Goal: Find specific page/section: Find specific page/section

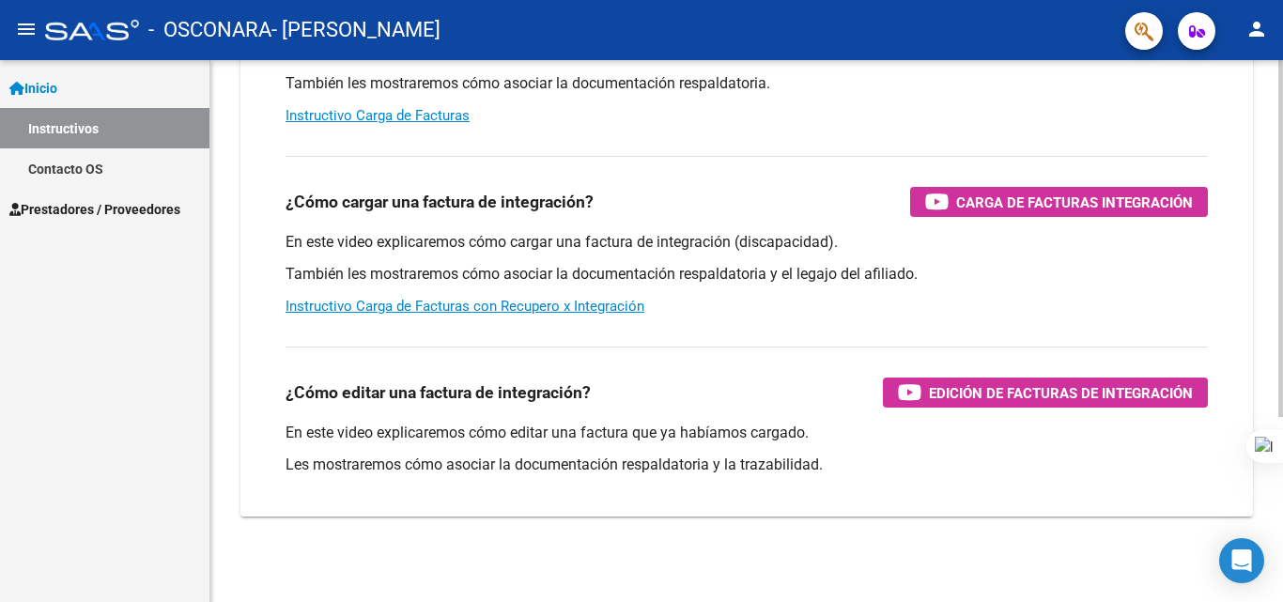
scroll to position [282, 0]
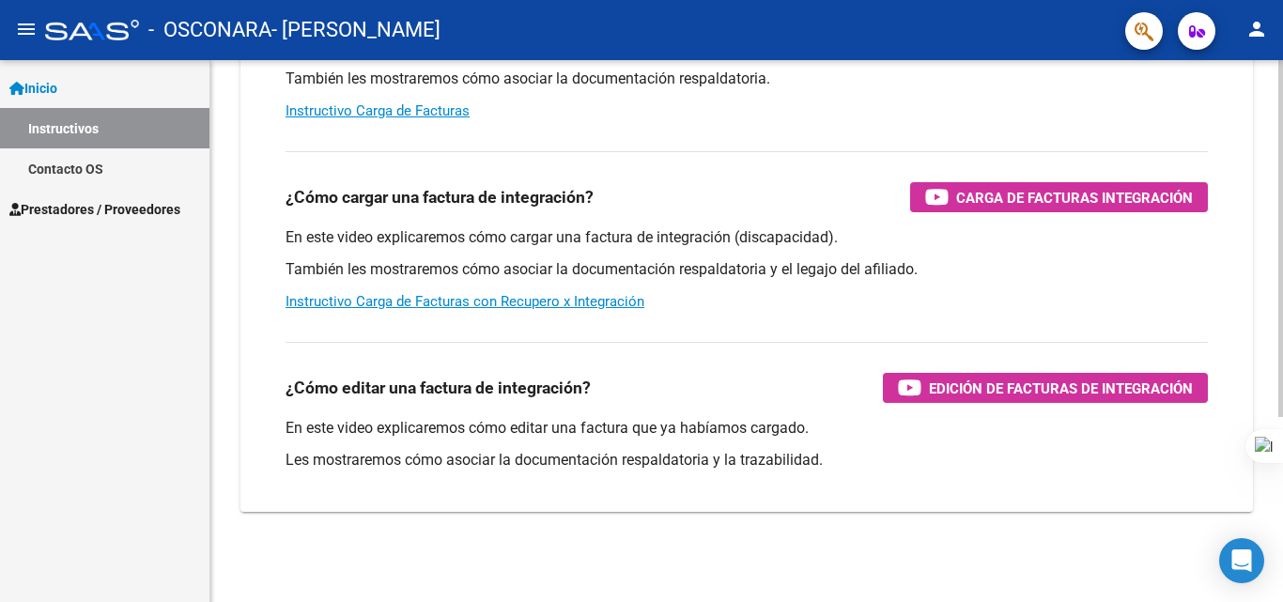
click at [1268, 499] on html "menu - OSCONARA - [PERSON_NAME] person Inicio Instructivos Contacto OS Prestado…" at bounding box center [641, 301] width 1283 height 602
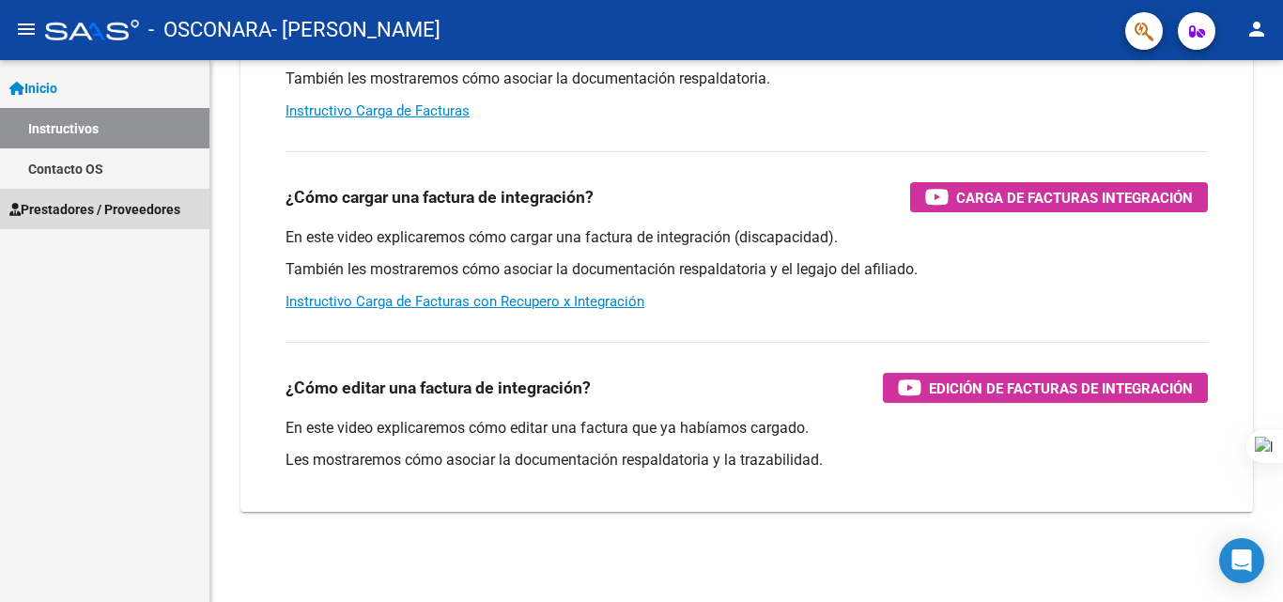
click at [86, 204] on span "Prestadores / Proveedores" at bounding box center [94, 209] width 171 height 21
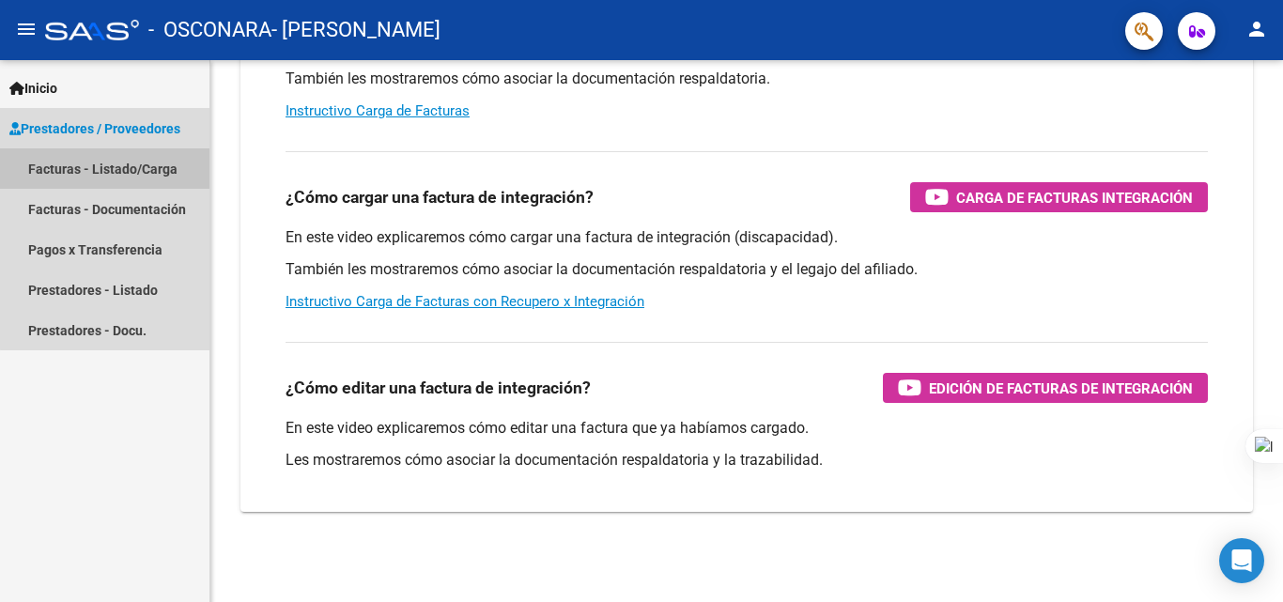
click at [158, 170] on link "Facturas - Listado/Carga" at bounding box center [104, 168] width 209 height 40
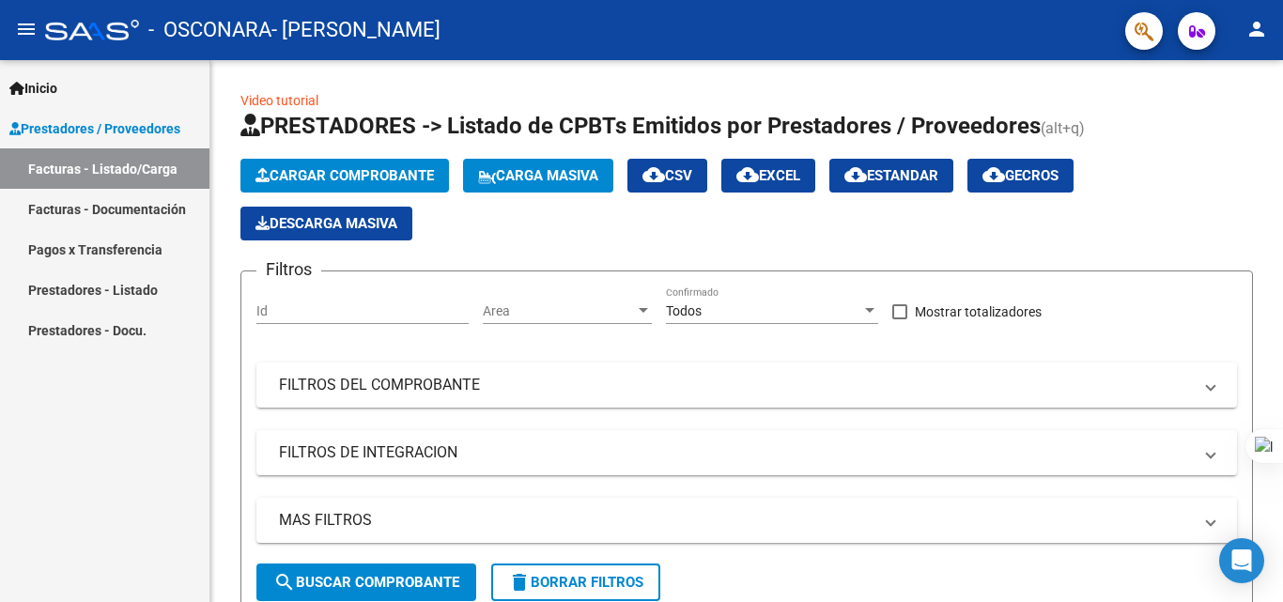
drag, startPoint x: 1282, startPoint y: 156, endPoint x: 1282, endPoint y: 323, distance: 167.1
click at [1268, 323] on div at bounding box center [1282, 301] width 1 height 602
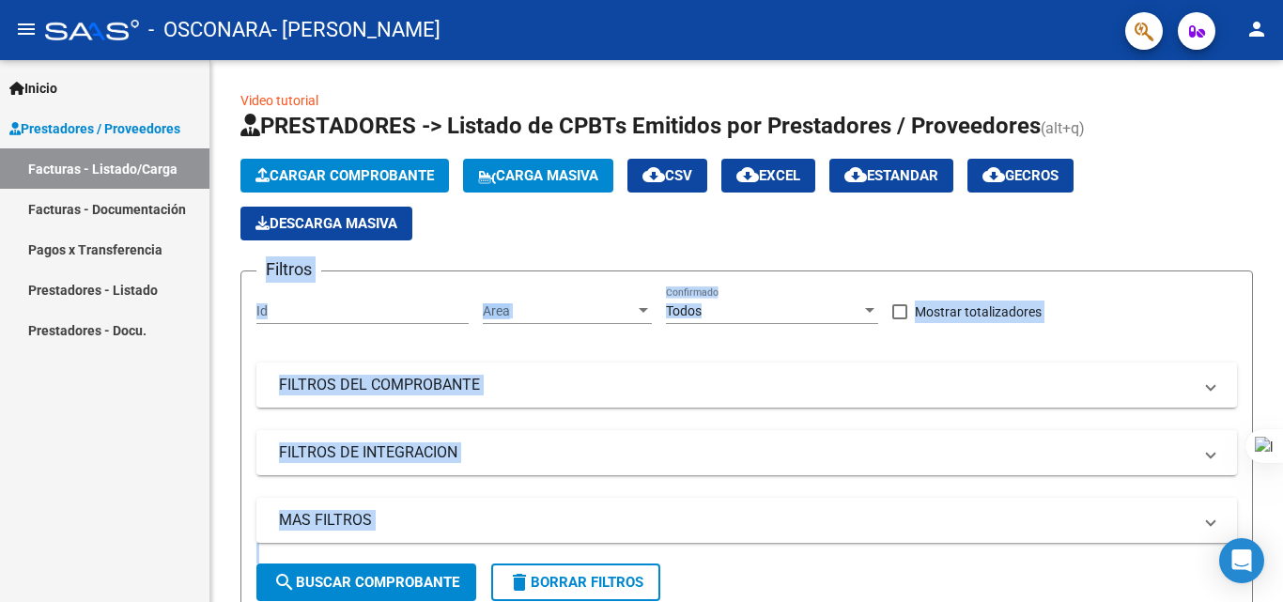
drag, startPoint x: 1282, startPoint y: 366, endPoint x: 1282, endPoint y: 429, distance: 62.9
click at [1268, 429] on html "menu - OSCONARA - [PERSON_NAME] person Inicio Instructivos Contacto OS Prestado…" at bounding box center [641, 301] width 1283 height 602
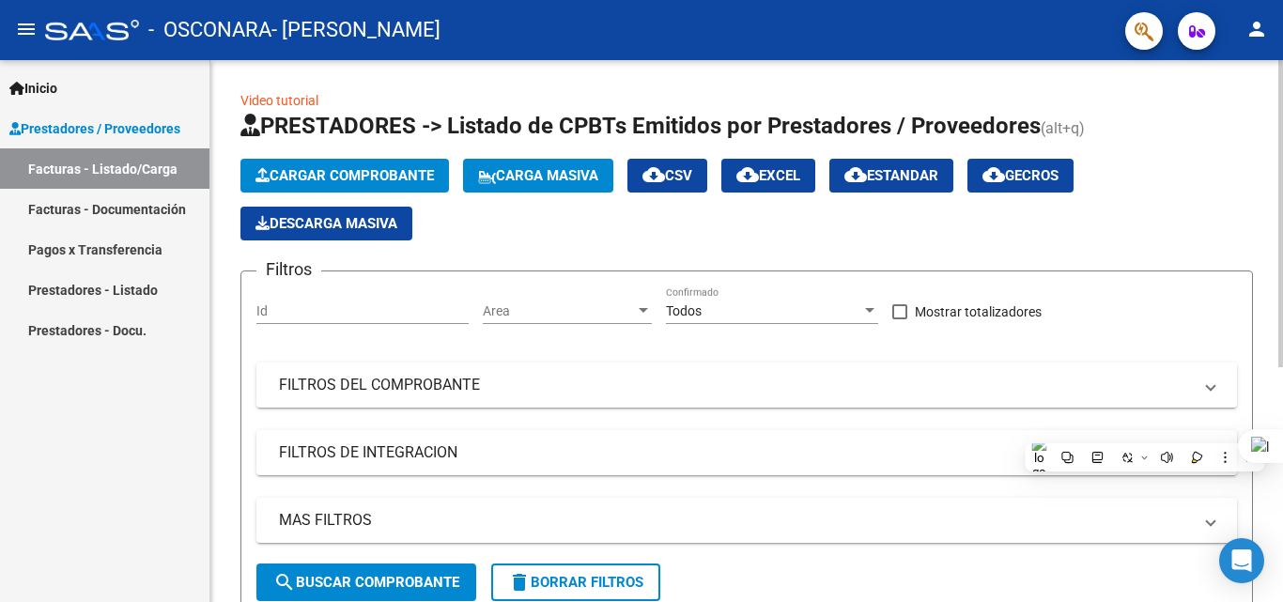
click at [1165, 207] on div "Cargar Comprobante Carga Masiva cloud_download CSV cloud_download EXCEL cloud_d…" at bounding box center [746, 200] width 1012 height 82
click at [20, 22] on mat-icon "menu" at bounding box center [26, 29] width 23 height 23
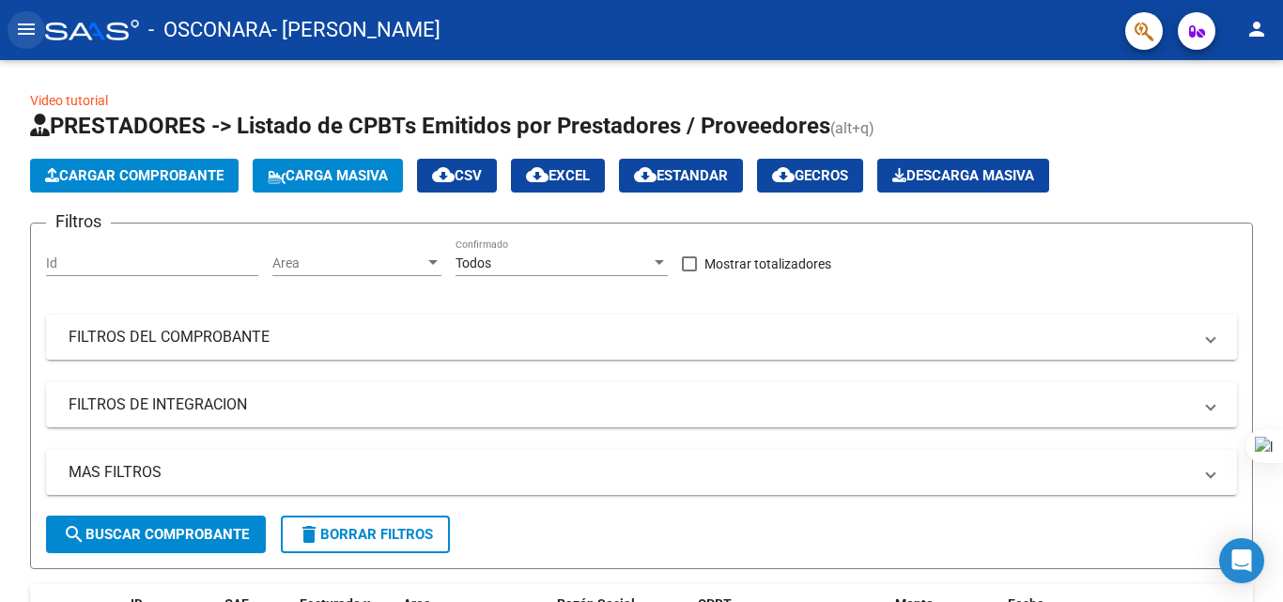
click at [21, 23] on mat-icon "menu" at bounding box center [26, 29] width 23 height 23
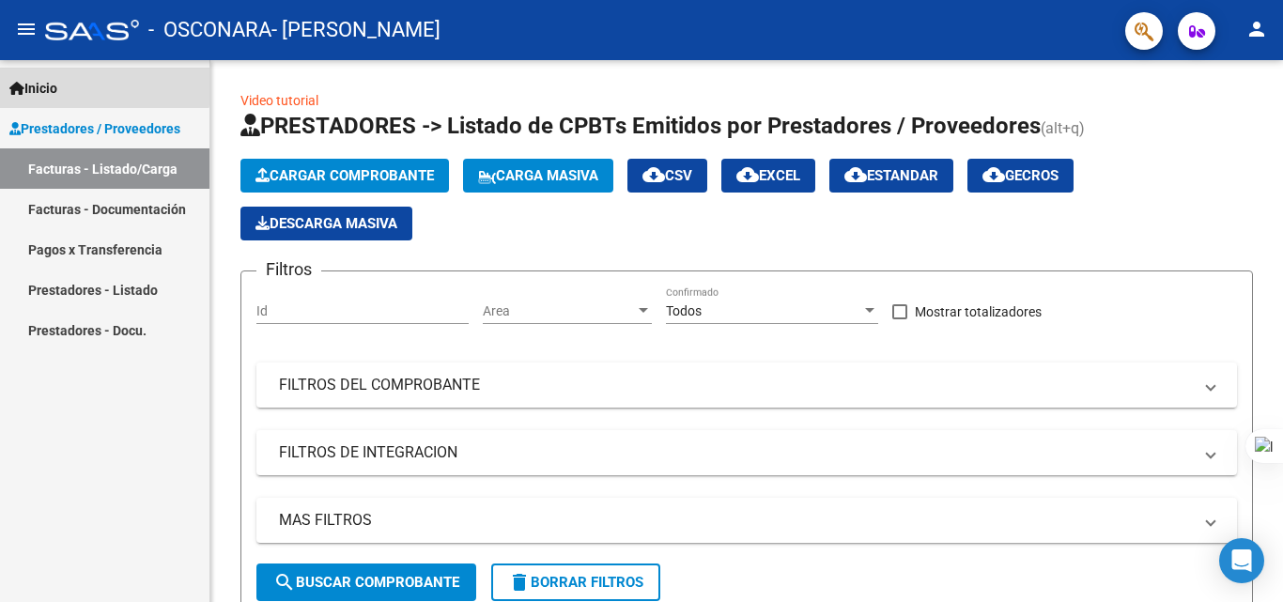
click at [35, 80] on span "Inicio" at bounding box center [33, 88] width 48 height 21
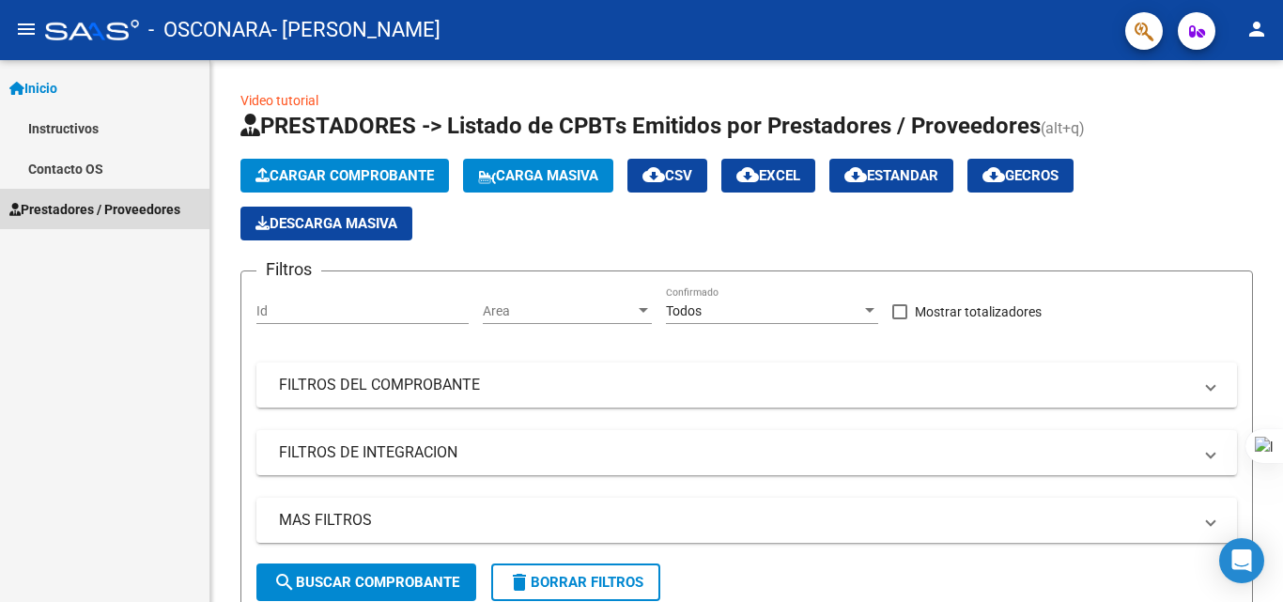
click at [87, 205] on span "Prestadores / Proveedores" at bounding box center [94, 209] width 171 height 21
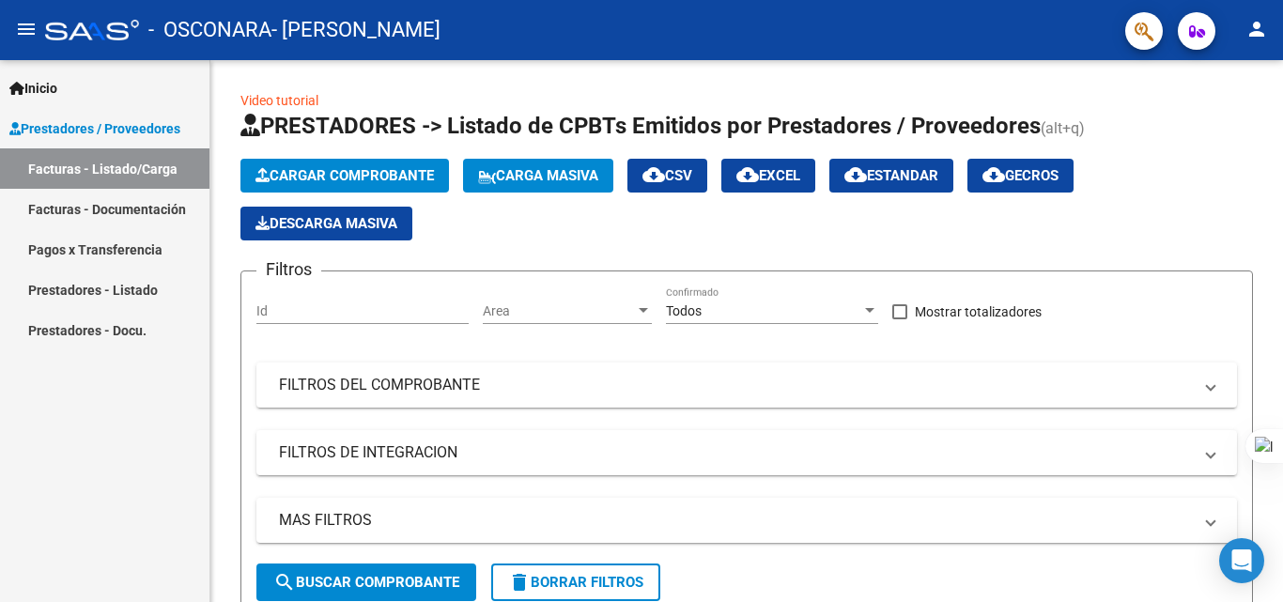
drag, startPoint x: 1282, startPoint y: 249, endPoint x: 1282, endPoint y: 392, distance: 142.7
click at [1268, 392] on div at bounding box center [1282, 301] width 1 height 602
click at [143, 208] on link "Facturas - Documentación" at bounding box center [104, 209] width 209 height 40
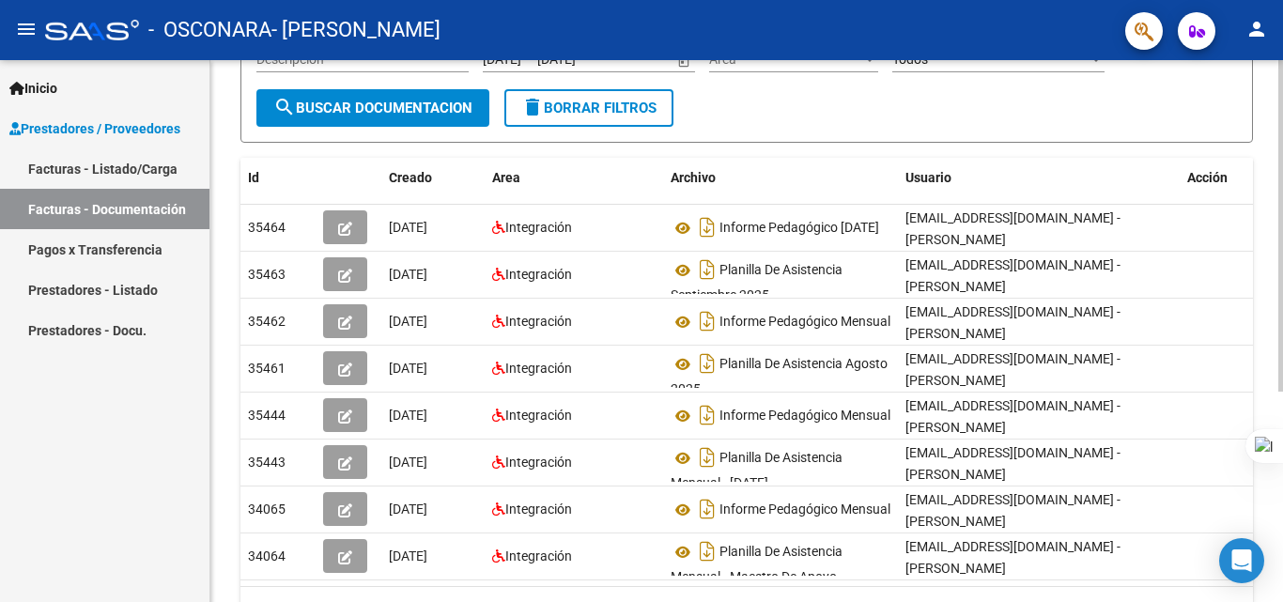
scroll to position [344, 0]
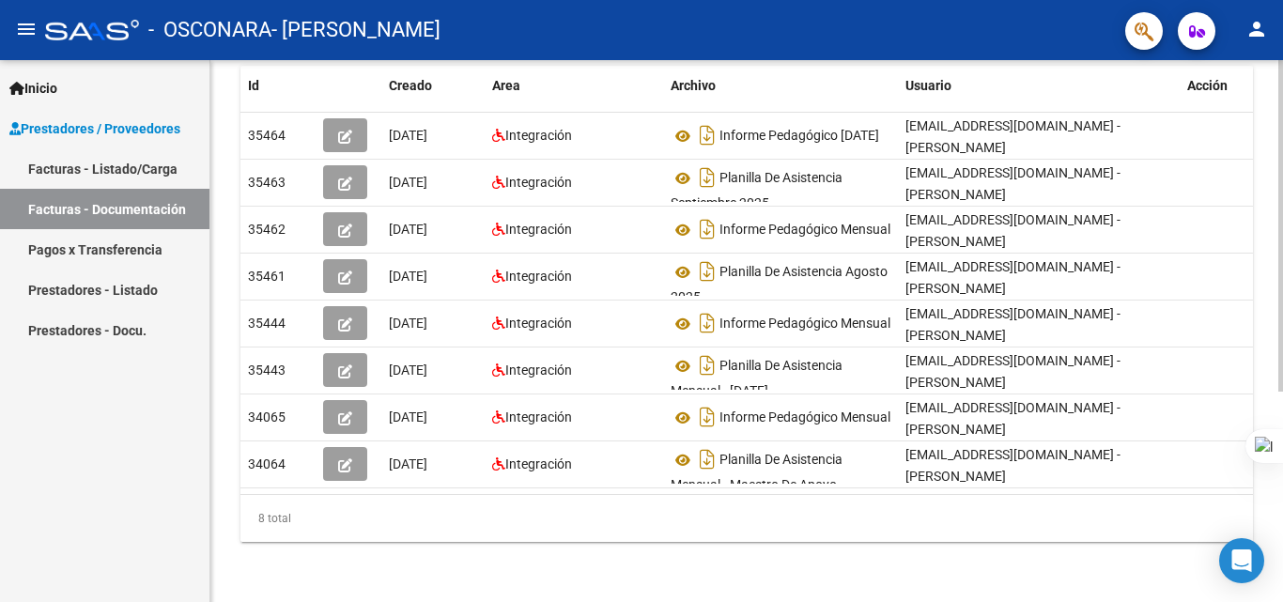
click at [1268, 452] on html "menu - OSCONARA - [PERSON_NAME] person Inicio Instructivos Contacto OS Prestado…" at bounding box center [641, 301] width 1283 height 602
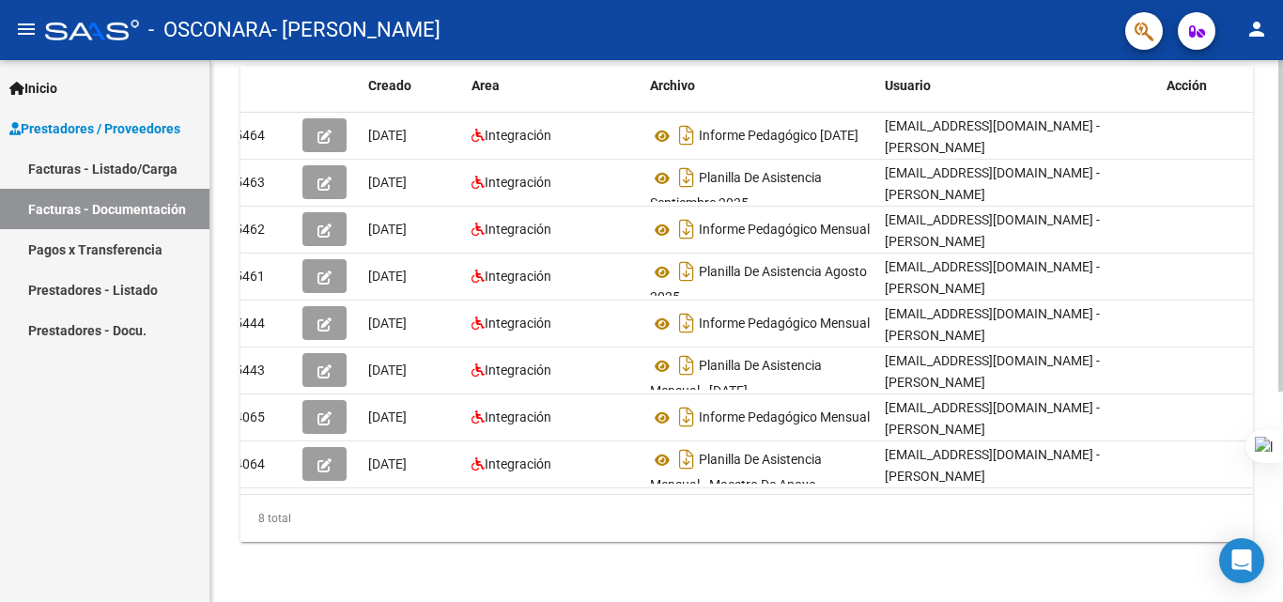
drag, startPoint x: 1282, startPoint y: 401, endPoint x: 1259, endPoint y: 192, distance: 209.7
click at [1259, 192] on html "menu - OSCONARA - [PERSON_NAME] person Inicio Instructivos Contacto OS Prestado…" at bounding box center [641, 301] width 1283 height 602
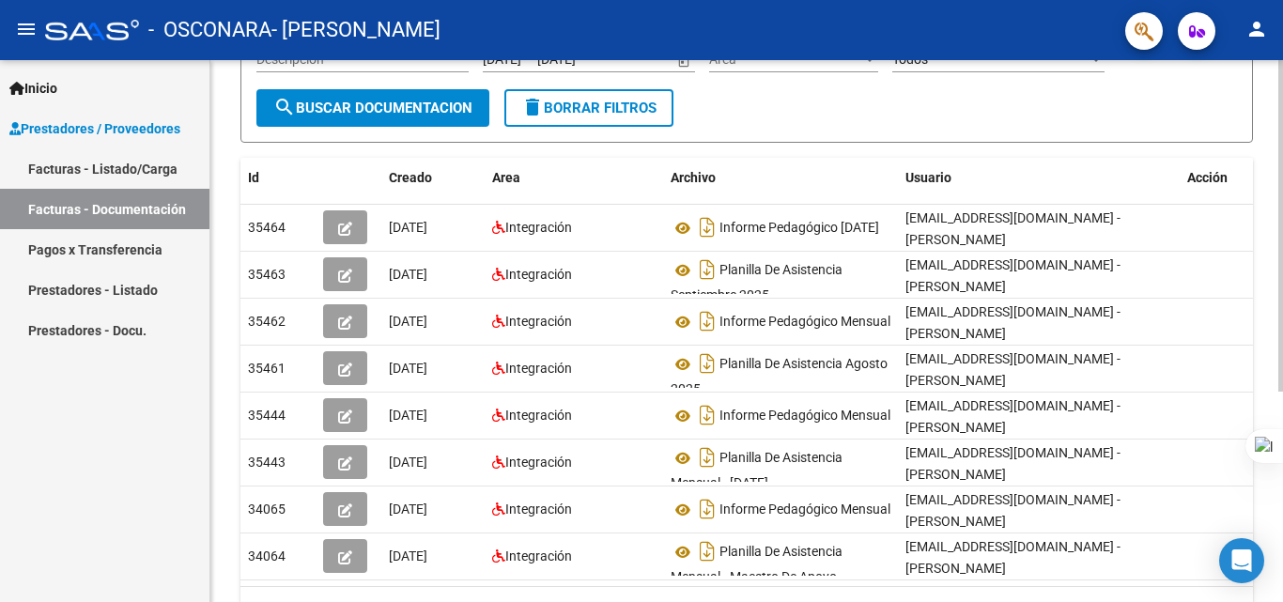
scroll to position [238, 0]
click at [1268, 247] on html "menu - OSCONARA - [PERSON_NAME] person Inicio Instructivos Contacto OS Prestado…" at bounding box center [641, 301] width 1283 height 602
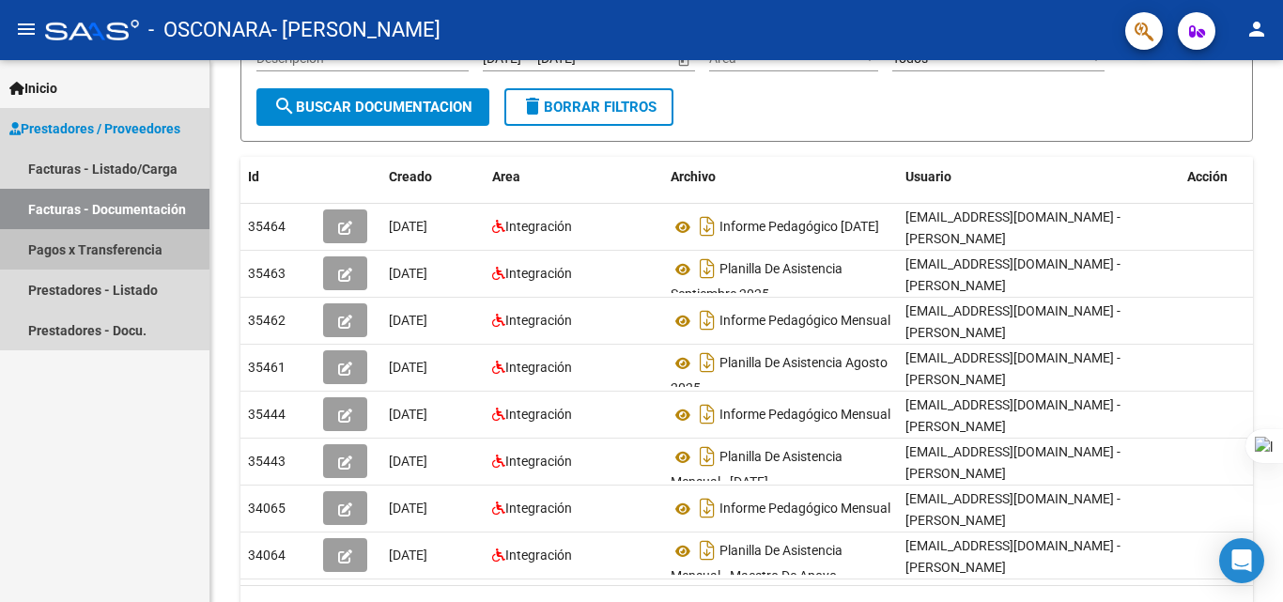
click at [88, 248] on link "Pagos x Transferencia" at bounding box center [104, 249] width 209 height 40
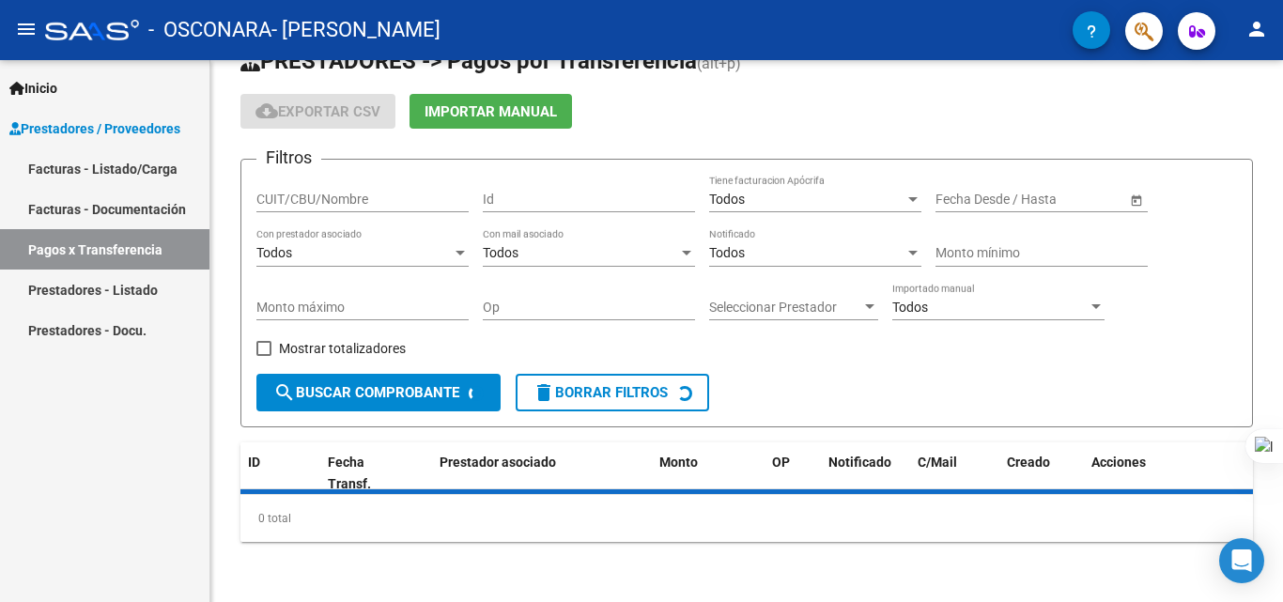
scroll to position [86, 0]
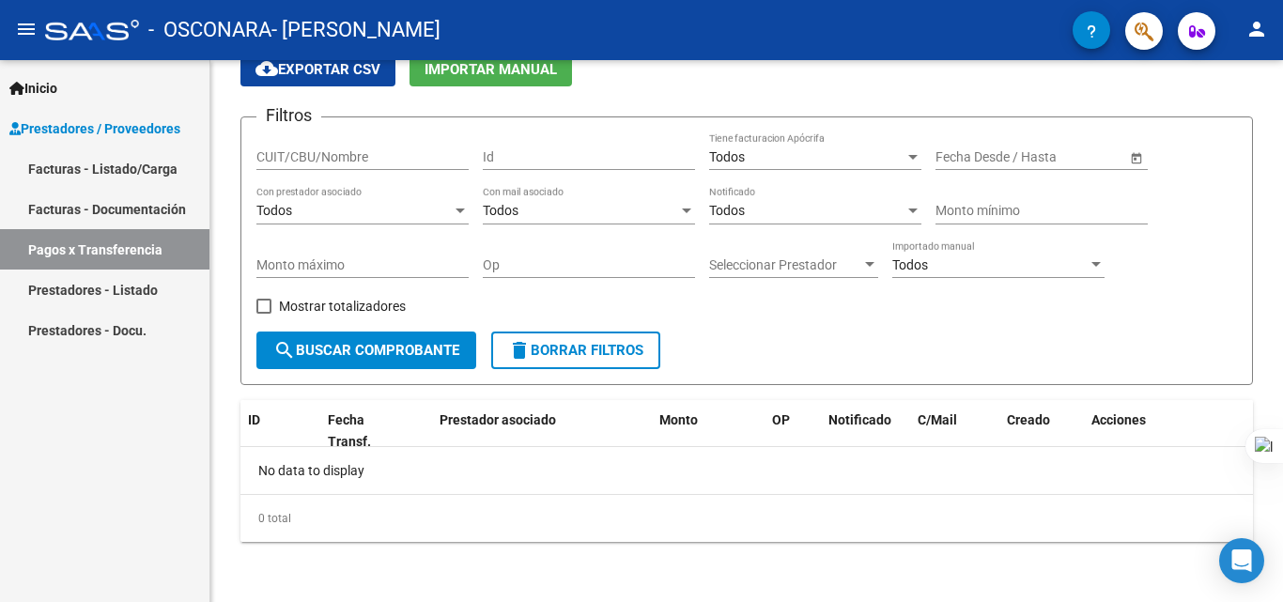
click at [97, 285] on link "Prestadores - Listado" at bounding box center [104, 289] width 209 height 40
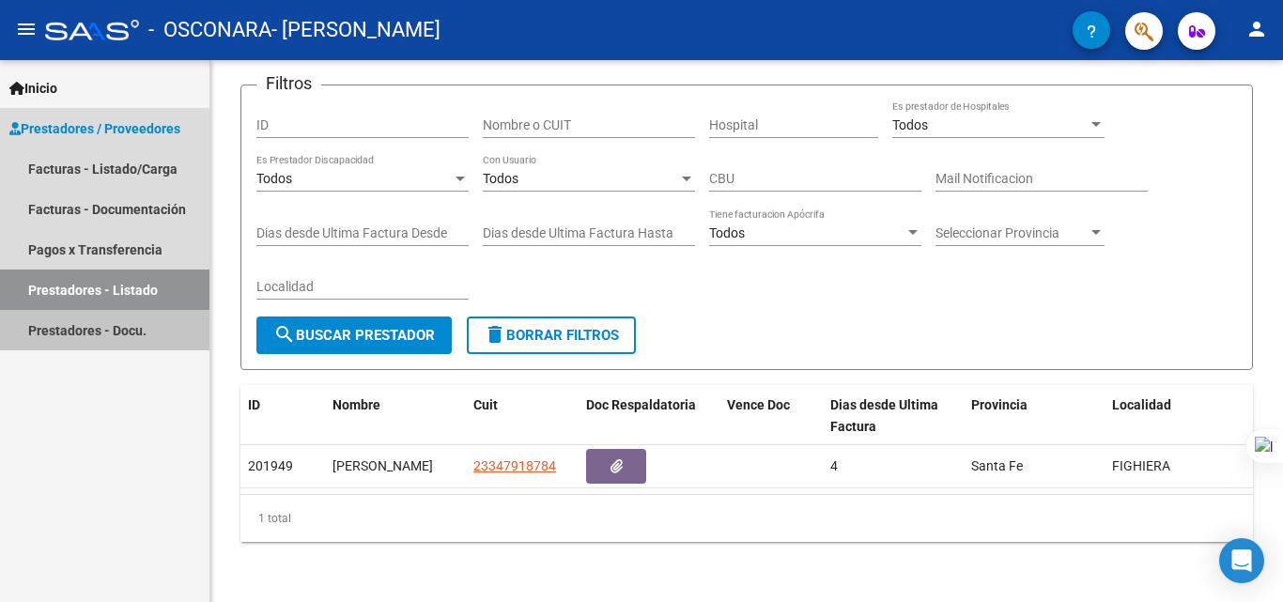
click at [105, 330] on link "Prestadores - Docu." at bounding box center [104, 330] width 209 height 40
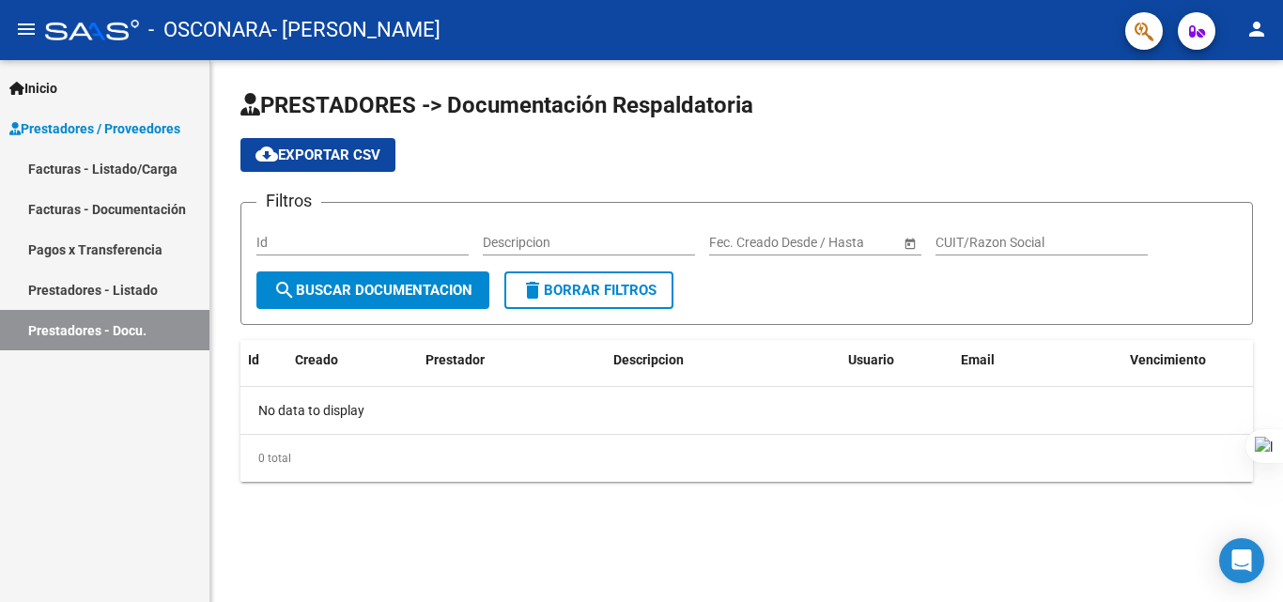
click at [160, 254] on link "Pagos x Transferencia" at bounding box center [104, 249] width 209 height 40
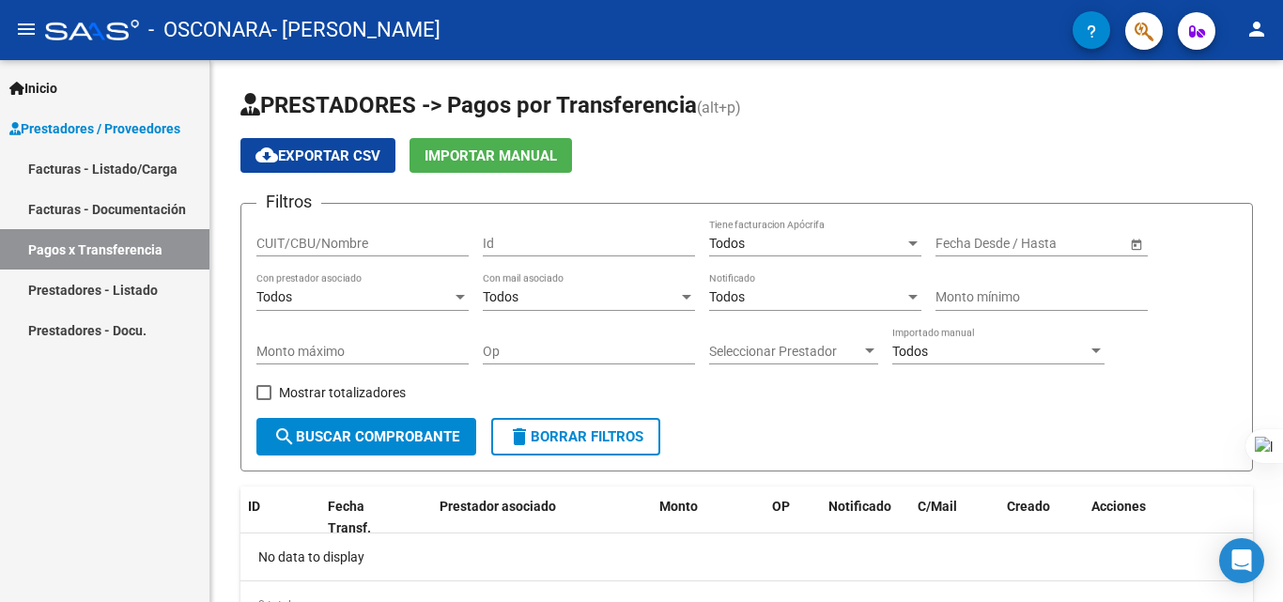
click at [159, 199] on link "Facturas - Documentación" at bounding box center [104, 209] width 209 height 40
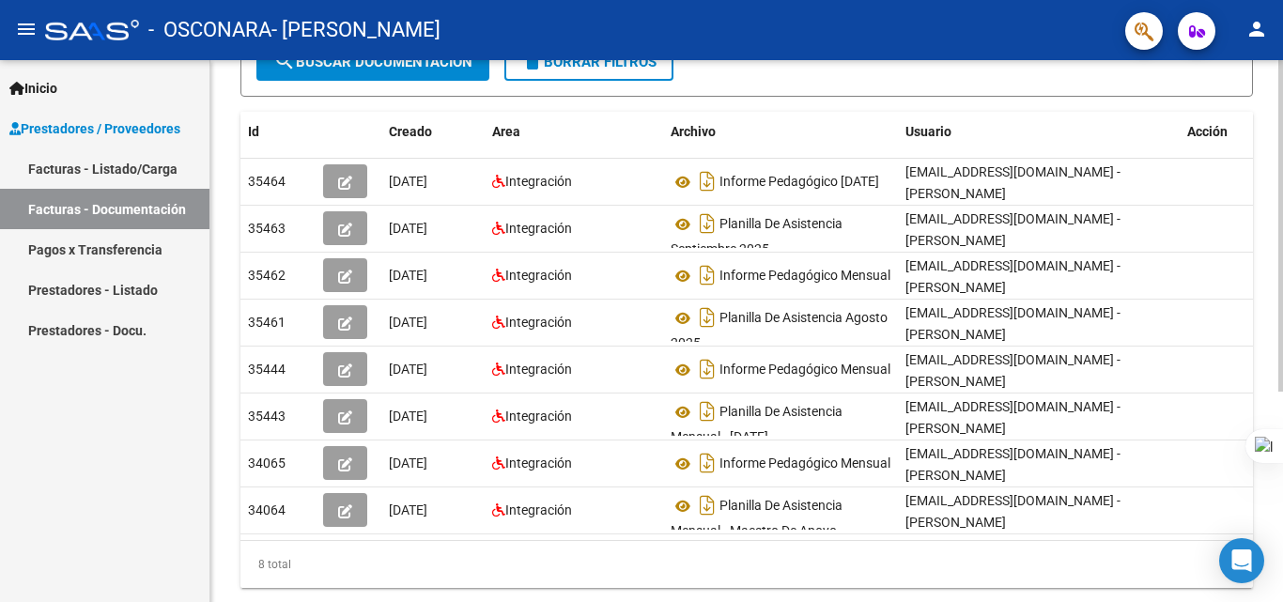
scroll to position [284, 0]
click at [1268, 441] on html "menu - OSCONARA - [PERSON_NAME] person Inicio Instructivos Contacto OS Prestado…" at bounding box center [641, 301] width 1283 height 602
click at [1268, 489] on div "PRESTADORES -> Comprobantes - Documentación Respaldatoria cloud_download Export…" at bounding box center [746, 212] width 1072 height 870
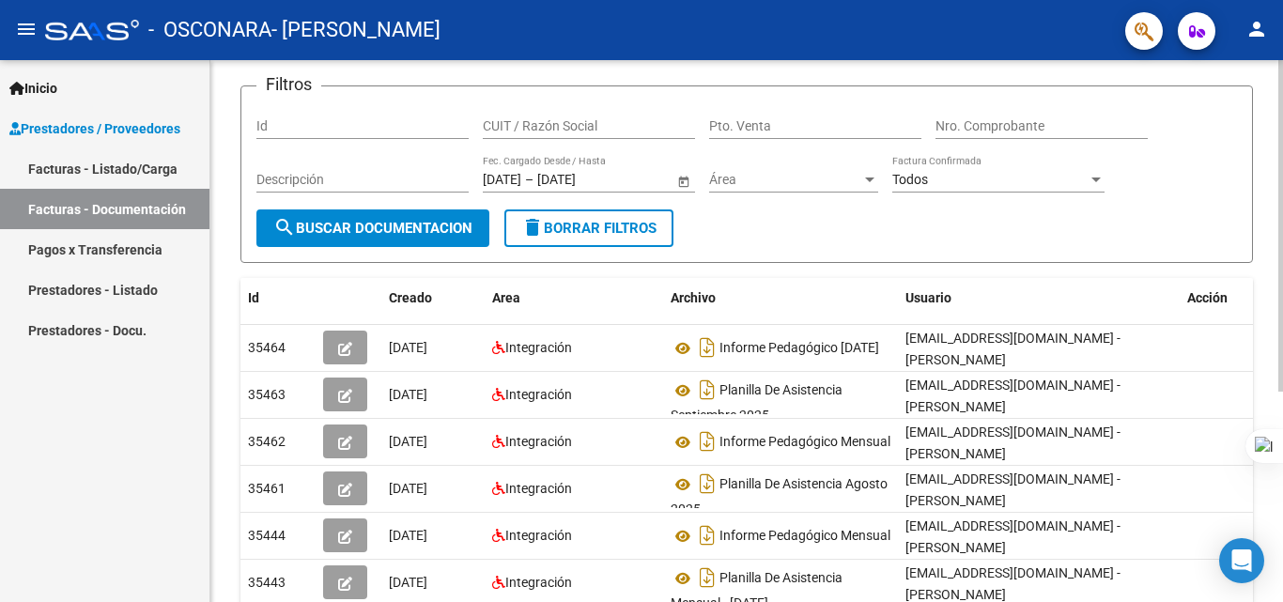
scroll to position [0, 0]
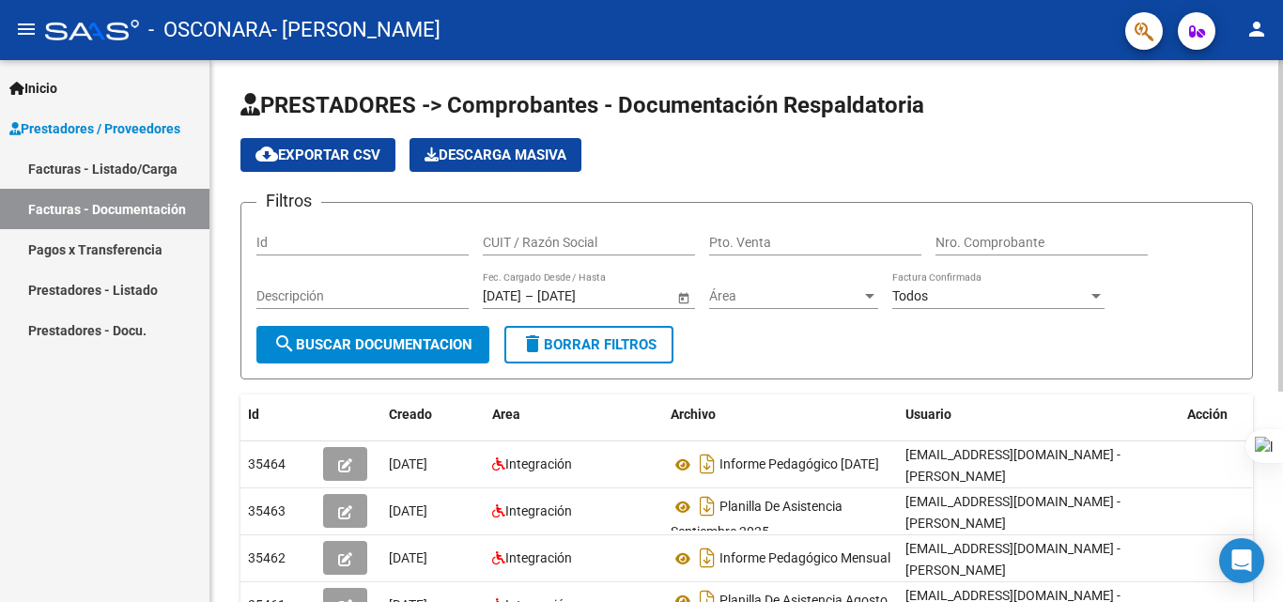
click at [1268, 242] on html "menu - OSCONARA - [PERSON_NAME] person Inicio Instructivos Contacto OS Prestado…" at bounding box center [641, 301] width 1283 height 602
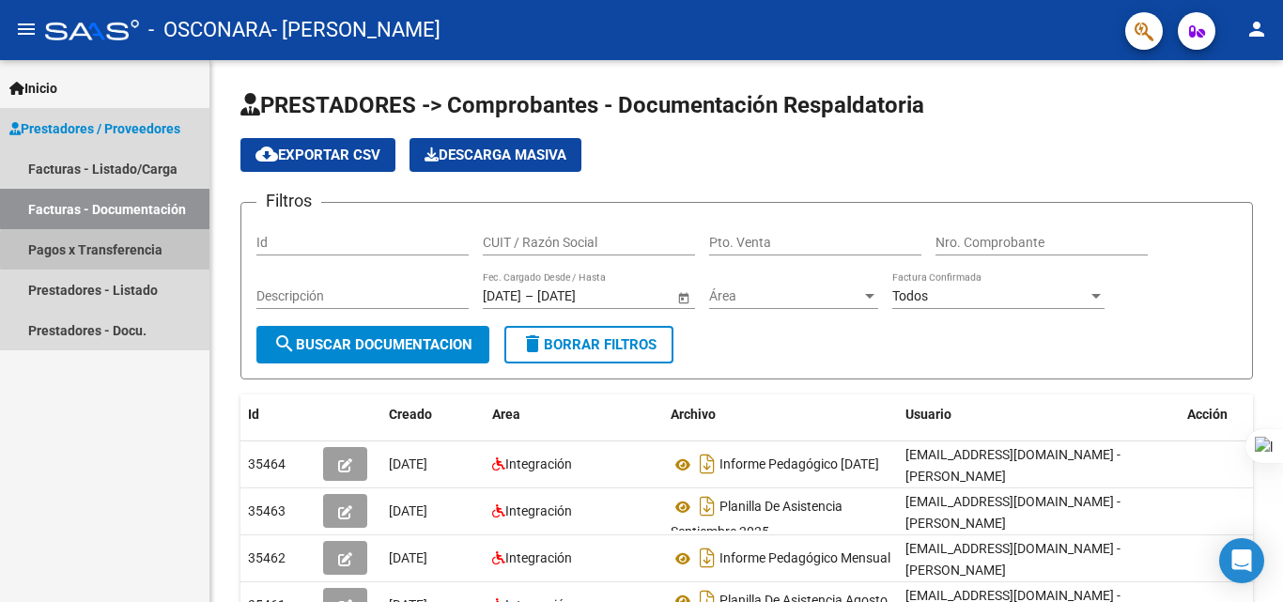
click at [162, 250] on link "Pagos x Transferencia" at bounding box center [104, 249] width 209 height 40
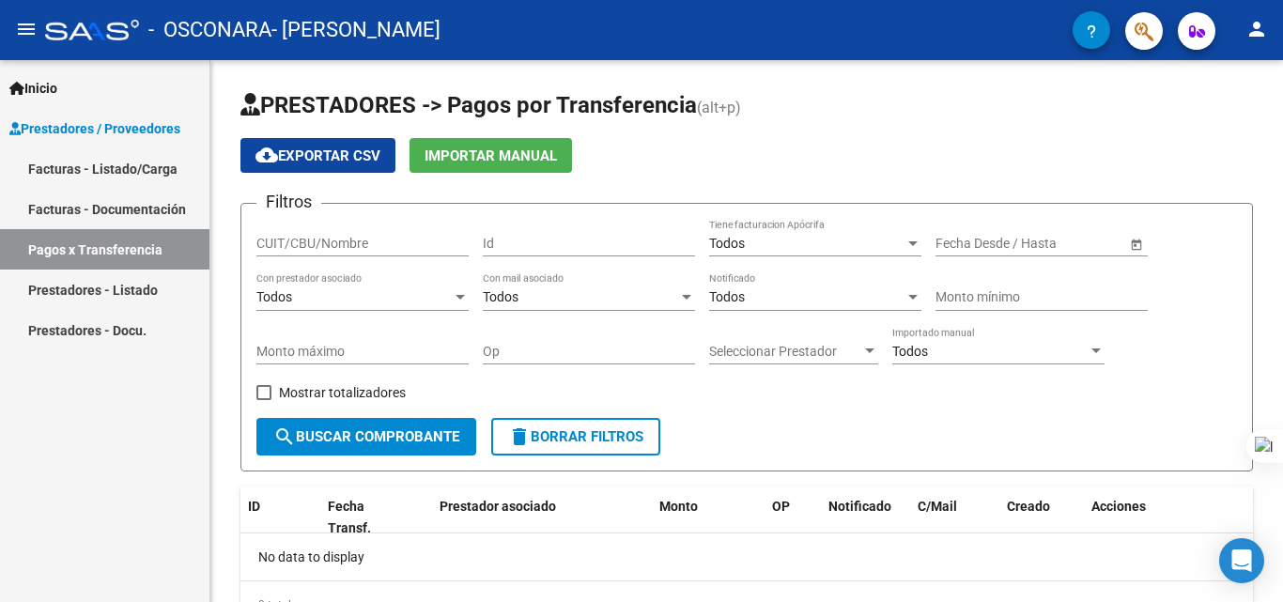
drag, startPoint x: 1282, startPoint y: 297, endPoint x: 1282, endPoint y: 547, distance: 250.7
click at [1268, 547] on div at bounding box center [1282, 301] width 1 height 602
drag, startPoint x: 1282, startPoint y: 243, endPoint x: 1232, endPoint y: 139, distance: 115.5
click at [1232, 139] on html "menu - OSCONARA - [PERSON_NAME] person Inicio Instructivos Contacto OS Prestado…" at bounding box center [641, 301] width 1283 height 602
